Goal: Information Seeking & Learning: Learn about a topic

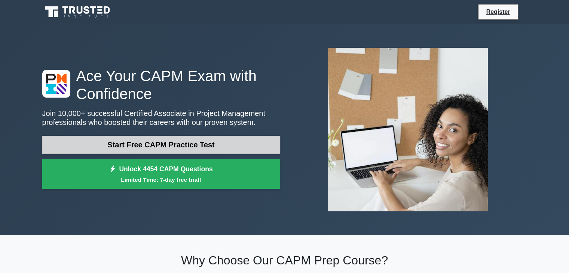
click at [141, 148] on link "Start Free CAPM Practice Test" at bounding box center [161, 145] width 238 height 18
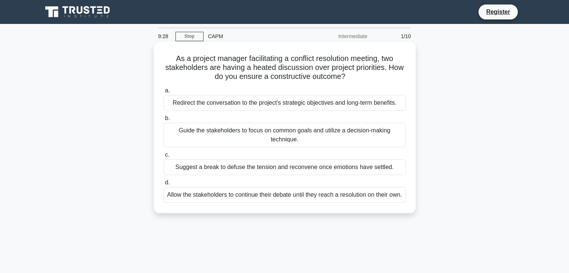
click at [282, 130] on div "Guide the stakeholders to focus on common goals and utilize a decision-making t…" at bounding box center [285, 135] width 243 height 25
click at [164, 121] on input "b. Guide the stakeholders to focus on common goals and utilize a decision-makin…" at bounding box center [164, 118] width 0 height 5
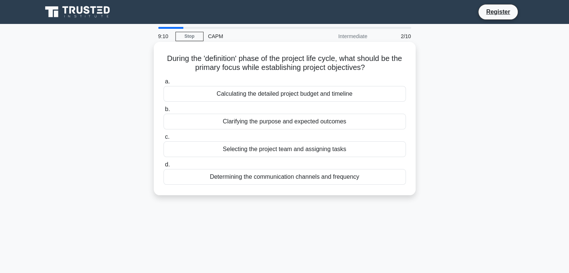
click at [370, 125] on div "Clarifying the purpose and expected outcomes" at bounding box center [285, 122] width 243 height 16
click at [164, 112] on input "b. Clarifying the purpose and expected outcomes" at bounding box center [164, 109] width 0 height 5
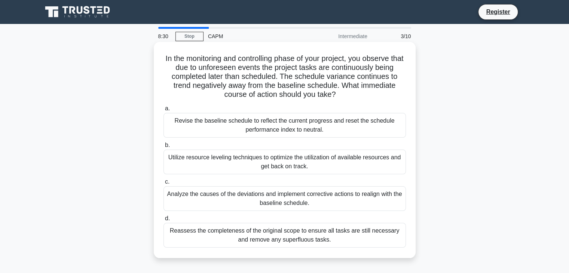
click at [327, 199] on div "Analyze the causes of the deviations and implement corrective actions to realig…" at bounding box center [285, 198] width 243 height 25
click at [164, 185] on input "c. Analyze the causes of the deviations and implement corrective actions to rea…" at bounding box center [164, 182] width 0 height 5
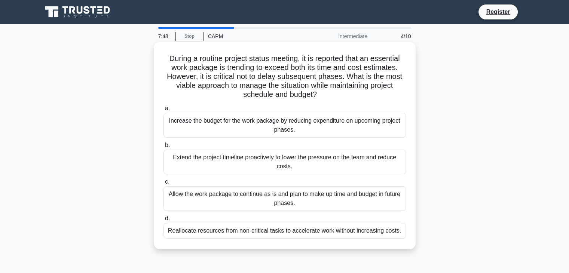
click at [325, 193] on div "Allow the work package to continue as is and plan to make up time and budget in…" at bounding box center [285, 198] width 243 height 25
click at [164, 185] on input "c. Allow the work package to continue as is and plan to make up time and budget…" at bounding box center [164, 182] width 0 height 5
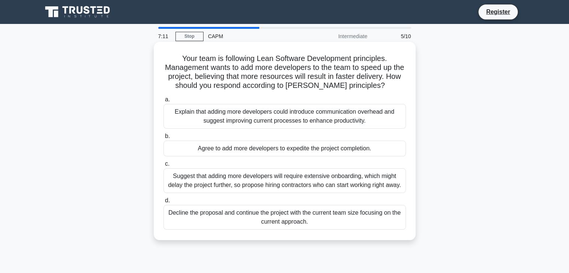
click at [345, 121] on div "Explain that adding more developers could introduce communication overhead and …" at bounding box center [285, 116] width 243 height 25
click at [164, 102] on input "a. Explain that adding more developers could introduce communication overhead a…" at bounding box center [164, 99] width 0 height 5
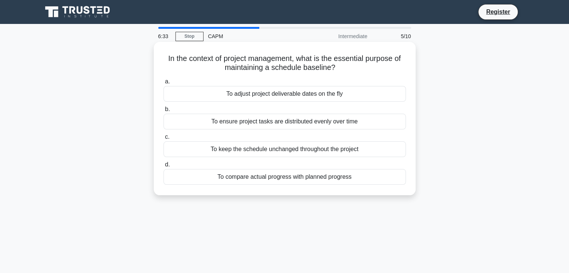
click at [323, 144] on div "To keep the schedule unchanged throughout the project" at bounding box center [285, 150] width 243 height 16
click at [164, 140] on input "c. To keep the schedule unchanged throughout the project" at bounding box center [164, 137] width 0 height 5
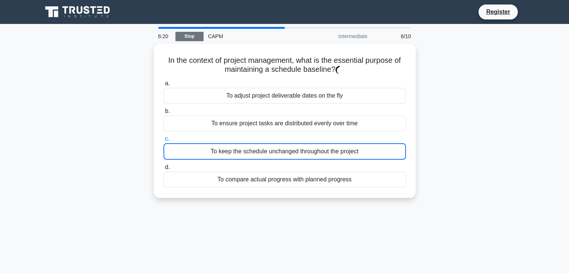
click at [192, 34] on link "Stop" at bounding box center [190, 36] width 28 height 9
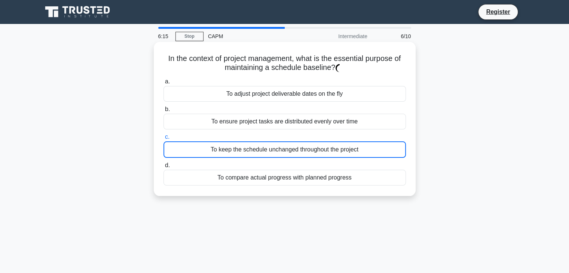
click at [223, 182] on div "To compare actual progress with planned progress" at bounding box center [285, 178] width 243 height 16
click at [164, 168] on input "d. To compare actual progress with planned progress" at bounding box center [164, 165] width 0 height 5
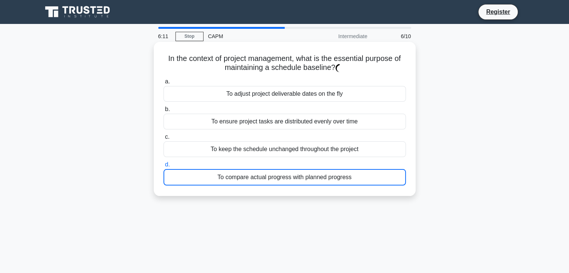
click at [228, 152] on div "To keep the schedule unchanged throughout the project" at bounding box center [285, 150] width 243 height 16
click at [164, 140] on input "c. To keep the schedule unchanged throughout the project" at bounding box center [164, 137] width 0 height 5
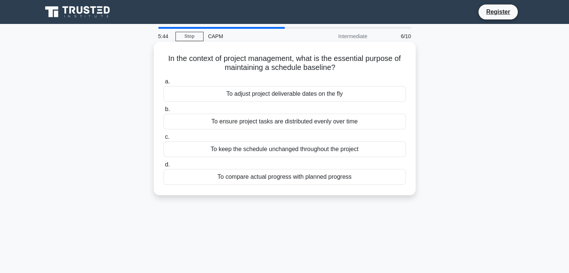
click at [259, 152] on div "To keep the schedule unchanged throughout the project" at bounding box center [285, 150] width 243 height 16
click at [164, 140] on input "c. To keep the schedule unchanged throughout the project" at bounding box center [164, 137] width 0 height 5
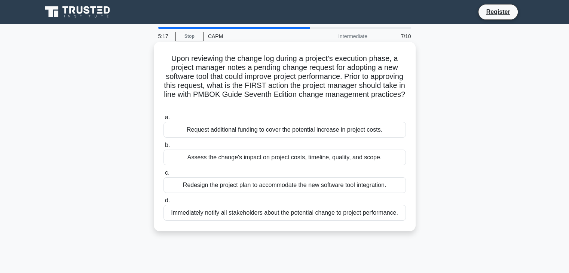
click at [268, 161] on div "Assess the change's impact on project costs, timeline, quality, and scope." at bounding box center [285, 158] width 243 height 16
click at [164, 148] on input "b. Assess the change's impact on project costs, timeline, quality, and scope." at bounding box center [164, 145] width 0 height 5
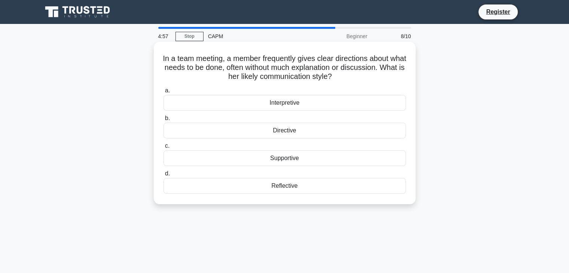
click at [321, 132] on div "Directive" at bounding box center [285, 131] width 243 height 16
click at [164, 121] on input "b. Directive" at bounding box center [164, 118] width 0 height 5
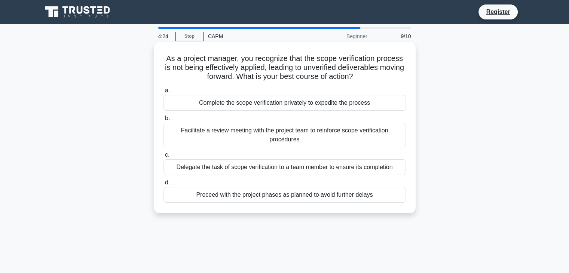
click at [319, 134] on div "Facilitate a review meeting with the project team to reinforce scope verificati…" at bounding box center [285, 135] width 243 height 25
click at [164, 121] on input "b. Facilitate a review meeting with the project team to reinforce scope verific…" at bounding box center [164, 118] width 0 height 5
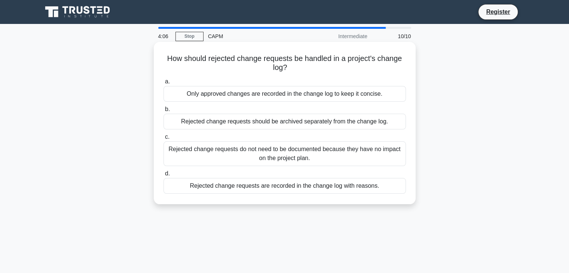
click at [347, 186] on div "Rejected change requests are recorded in the change log with reasons." at bounding box center [285, 186] width 243 height 16
click at [164, 176] on input "d. Rejected change requests are recorded in the change log with reasons." at bounding box center [164, 173] width 0 height 5
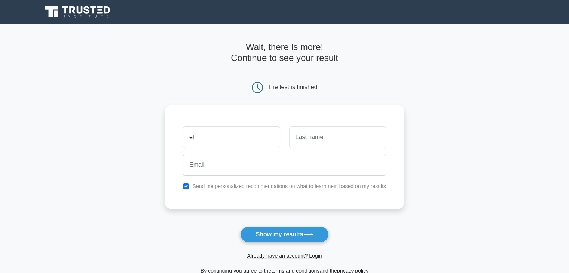
type input "elle"
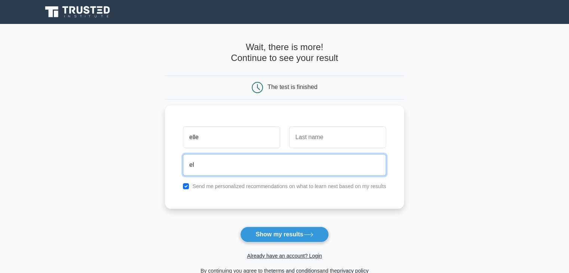
type input "elle.soo@gmail.com"
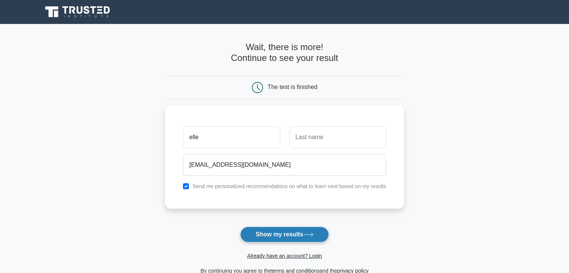
click at [324, 234] on button "Show my results" at bounding box center [284, 235] width 88 height 16
type input "soo"
click at [319, 235] on button "Show my results" at bounding box center [284, 235] width 88 height 16
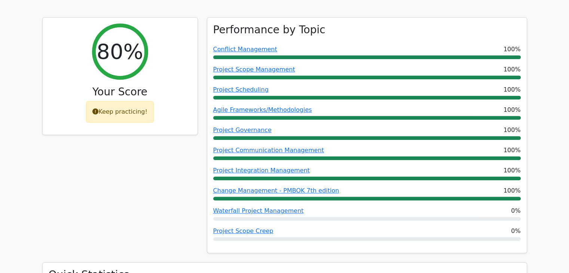
scroll to position [322, 0]
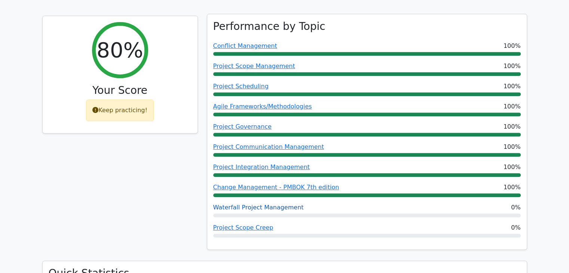
click at [267, 204] on link "Waterfall Project Management" at bounding box center [258, 207] width 91 height 7
click at [258, 224] on link "Project Scope Creep" at bounding box center [243, 227] width 60 height 7
